Goal: Information Seeking & Learning: Learn about a topic

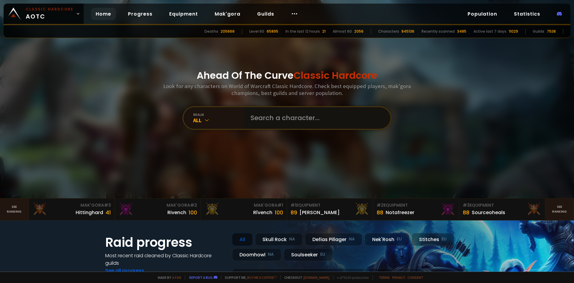
click at [304, 119] on input "text" at bounding box center [315, 118] width 136 height 22
drag, startPoint x: 240, startPoint y: 118, endPoint x: 235, endPoint y: 117, distance: 5.5
click at [236, 117] on div "realm All ds We didn't scan ds yet. Press enter to scan." at bounding box center [286, 118] width 209 height 24
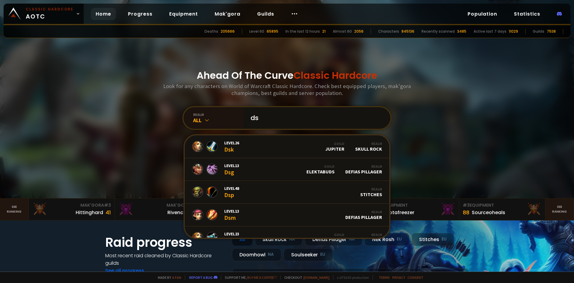
type input "ds"
click at [295, 13] on div at bounding box center [294, 14] width 17 height 12
click at [480, 17] on link "Population" at bounding box center [482, 14] width 39 height 12
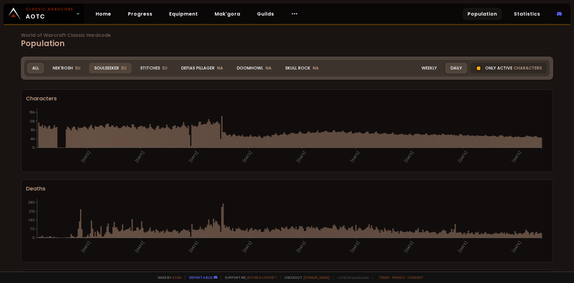
click at [111, 66] on div "Soulseeker EU" at bounding box center [110, 68] width 42 height 10
click at [429, 69] on div "Weekly" at bounding box center [429, 68] width 25 height 10
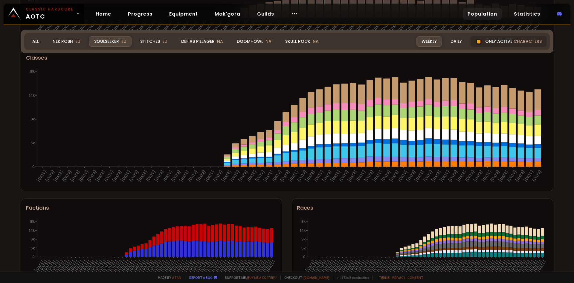
scroll to position [327, 0]
